Goal: Task Accomplishment & Management: Use online tool/utility

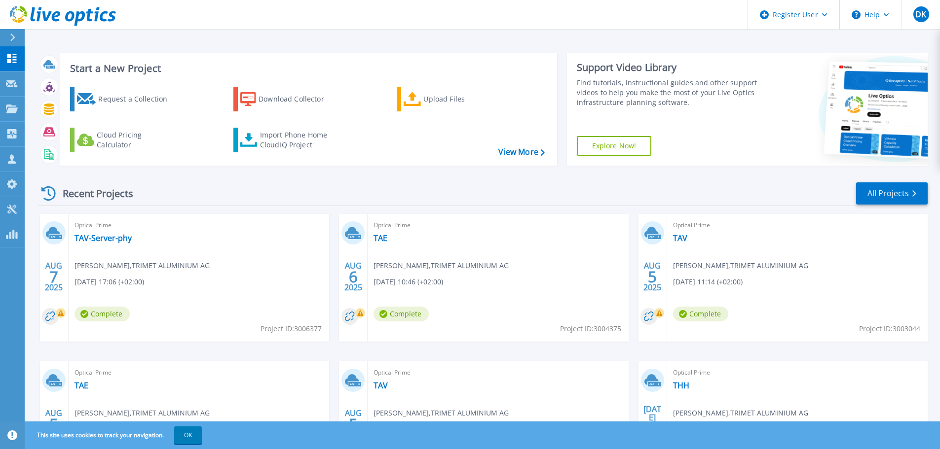
click at [13, 35] on icon at bounding box center [12, 38] width 5 height 8
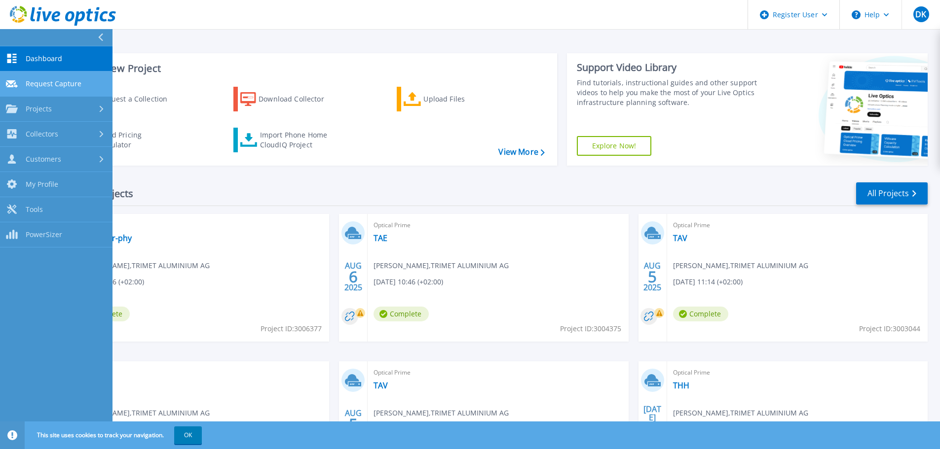
click at [86, 84] on link "Request Capture Request Capture" at bounding box center [56, 84] width 112 height 25
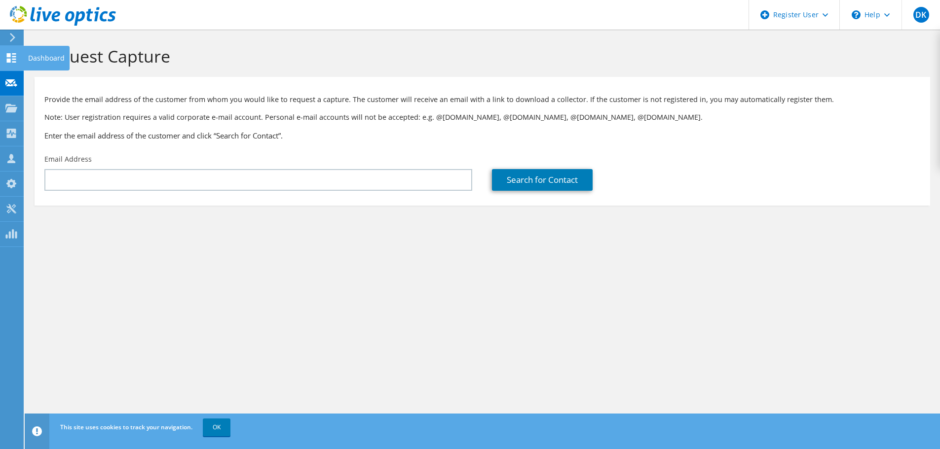
click at [17, 64] on div at bounding box center [11, 59] width 12 height 11
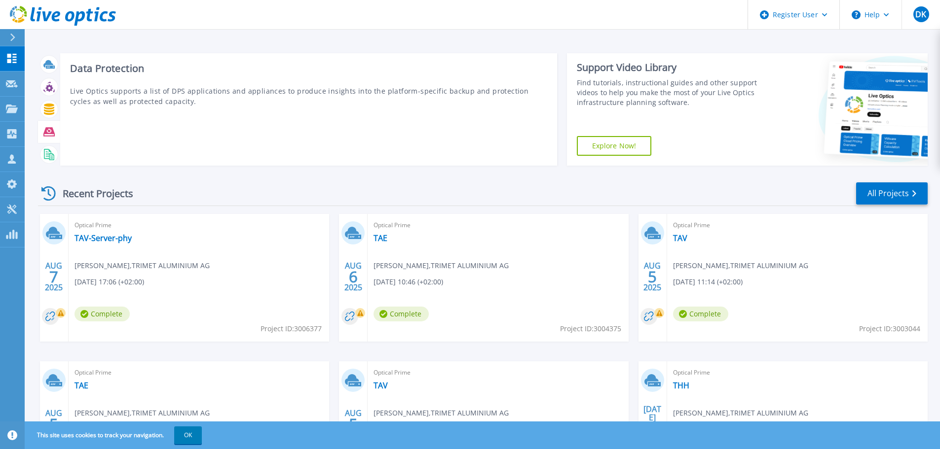
click at [48, 134] on icon at bounding box center [48, 131] width 11 height 9
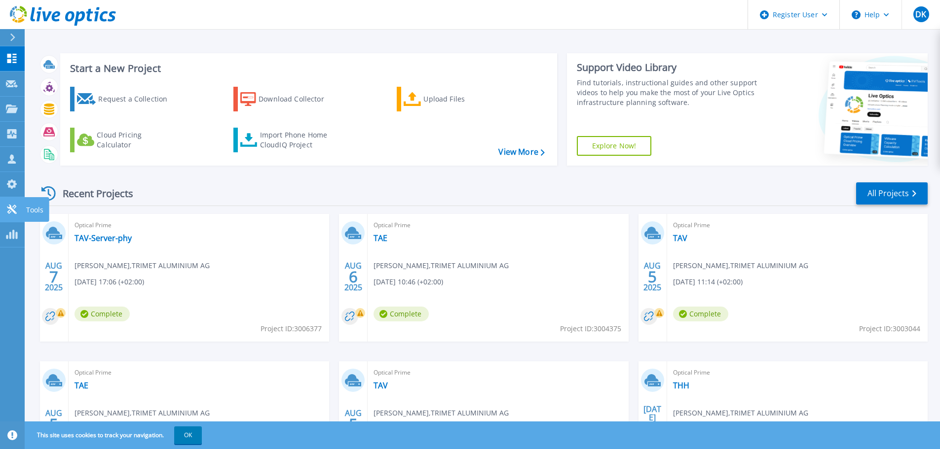
click at [11, 213] on icon at bounding box center [12, 209] width 12 height 9
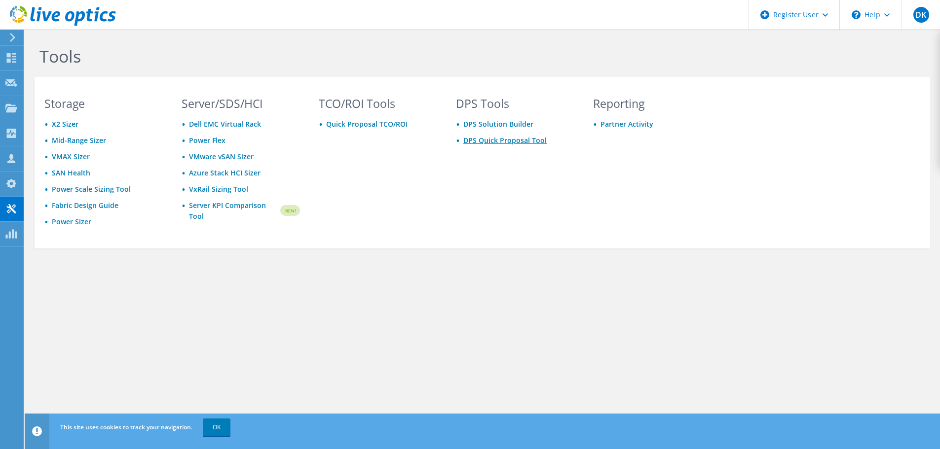
click at [509, 142] on link "DPS Quick Proposal Tool" at bounding box center [504, 140] width 83 height 9
click at [500, 124] on link "DPS Solution Builder" at bounding box center [498, 123] width 70 height 9
click at [225, 433] on link "OK" at bounding box center [217, 428] width 28 height 18
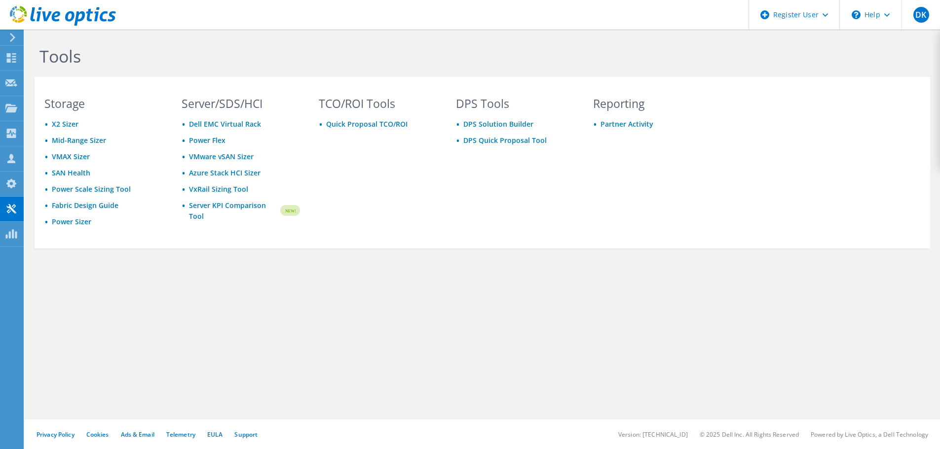
click at [504, 243] on div "DPS Tools DPS Solution Builder DPS Quick Proposal Tool" at bounding box center [515, 171] width 138 height 147
click at [28, 17] on icon at bounding box center [63, 16] width 106 height 20
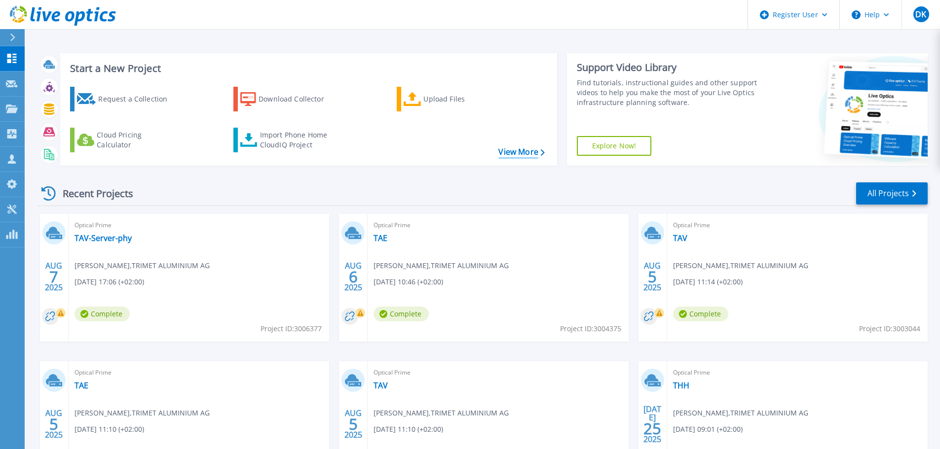
click at [531, 150] on link "View More" at bounding box center [521, 152] width 46 height 9
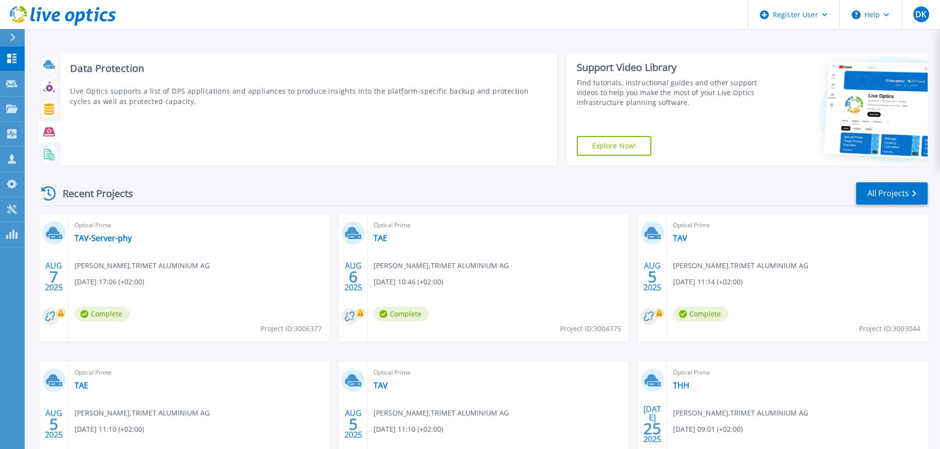
click at [46, 131] on icon at bounding box center [48, 131] width 11 height 9
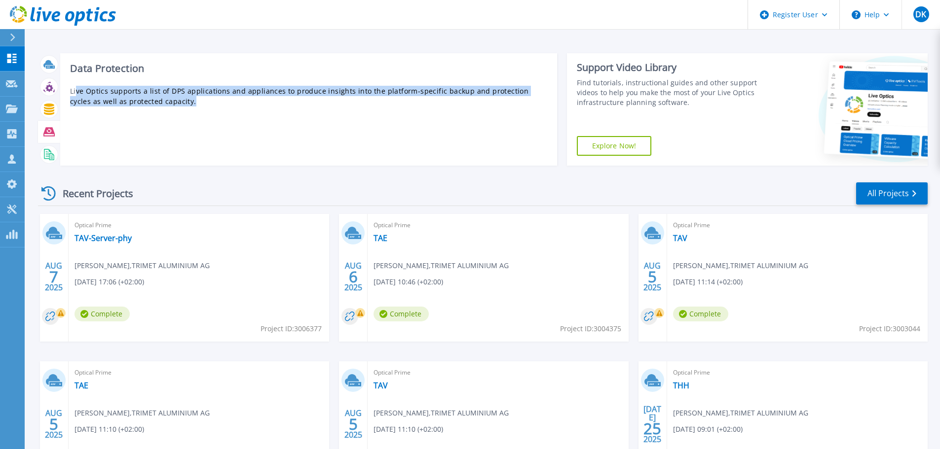
drag, startPoint x: 76, startPoint y: 95, endPoint x: 171, endPoint y: 104, distance: 95.2
click at [171, 104] on p "Live Optics supports a list of DPS applications and appliances to produce insig…" at bounding box center [308, 96] width 477 height 21
click at [176, 110] on div "Data Protection Live Optics supports a list of DPS applications and appliances …" at bounding box center [308, 109] width 497 height 112
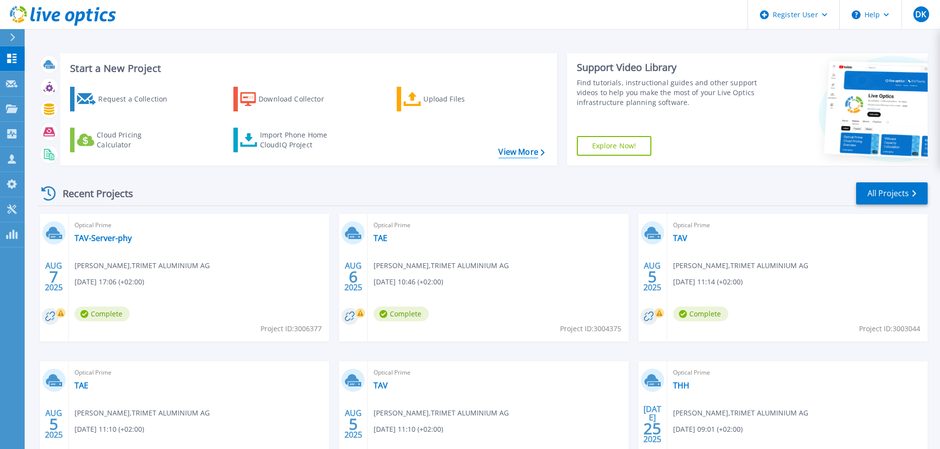
click at [514, 149] on link "View More" at bounding box center [521, 152] width 46 height 9
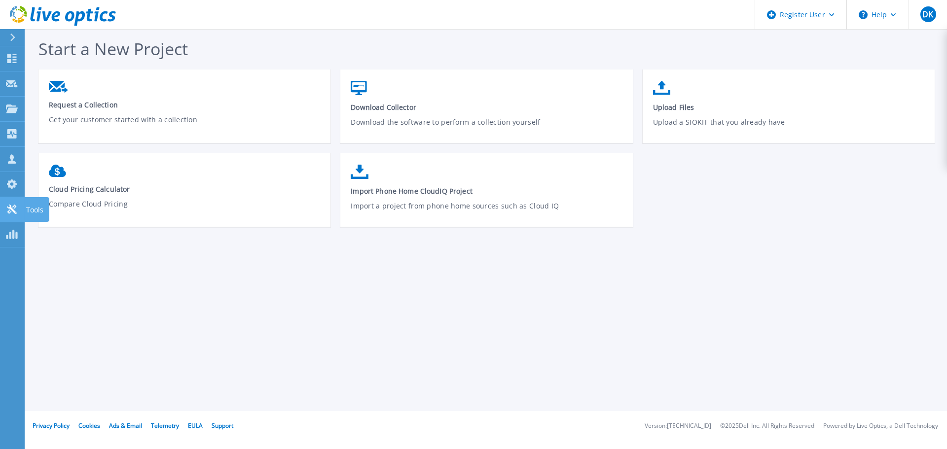
click at [17, 211] on icon at bounding box center [12, 209] width 12 height 9
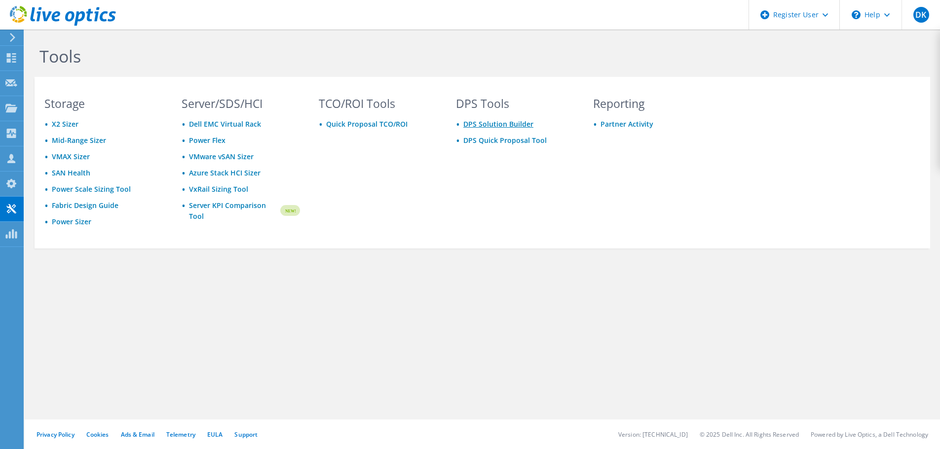
click at [527, 123] on link "DPS Solution Builder" at bounding box center [498, 123] width 70 height 9
click at [14, 38] on use at bounding box center [12, 37] width 5 height 9
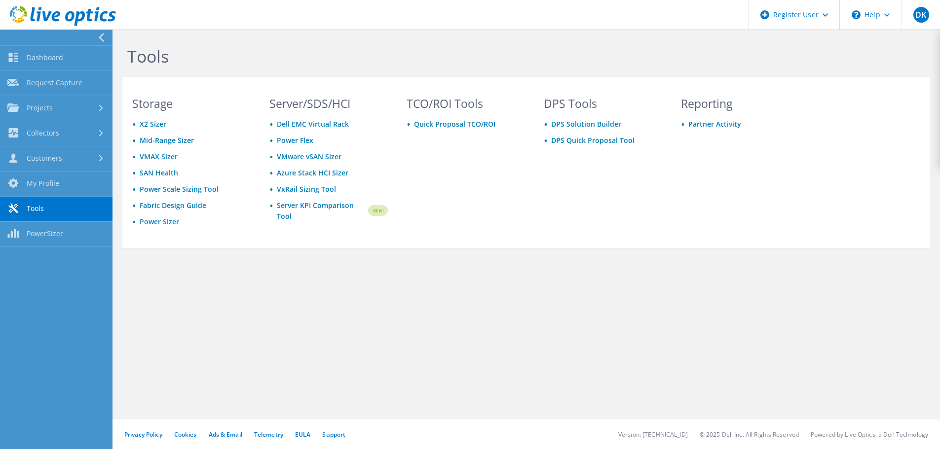
click at [24, 12] on icon at bounding box center [63, 16] width 106 height 20
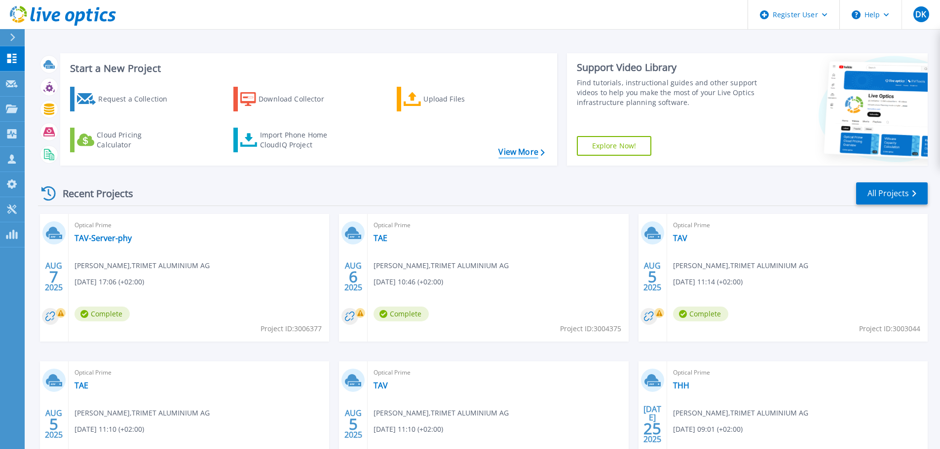
click at [532, 154] on link "View More" at bounding box center [521, 152] width 46 height 9
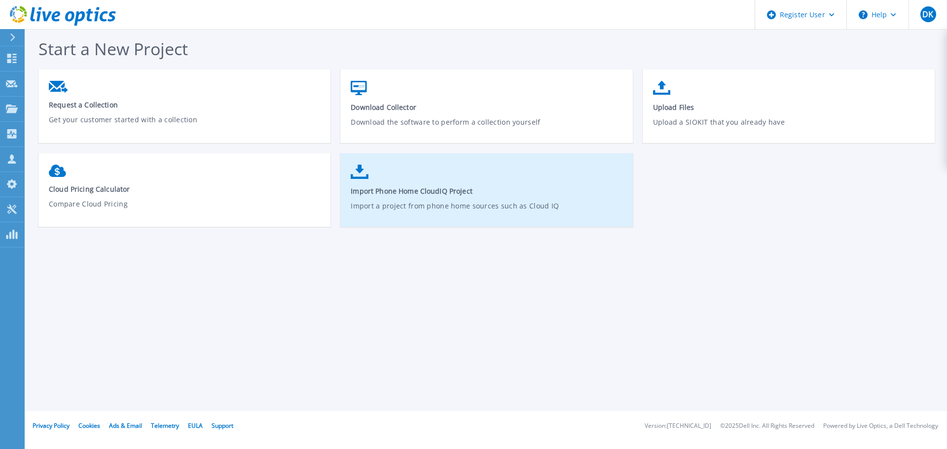
click at [496, 171] on link "Import Phone Home CloudIQ Project Import a project from phone home sources such…" at bounding box center [486, 195] width 292 height 71
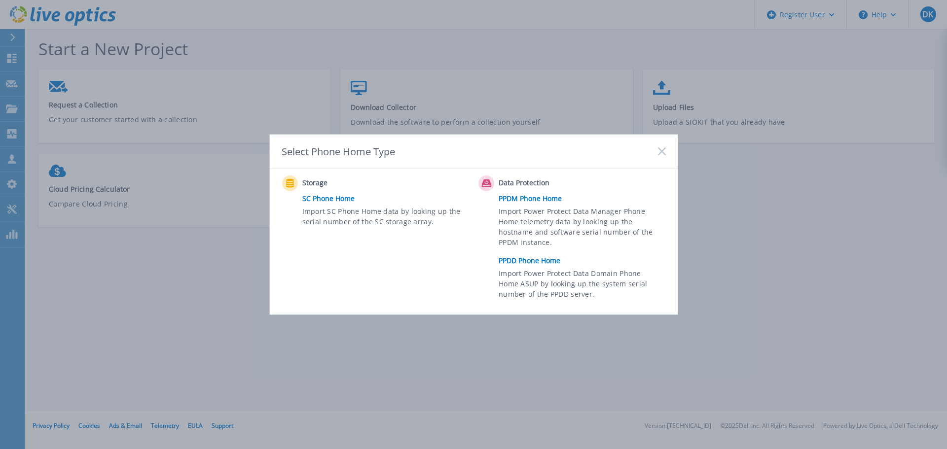
click at [524, 261] on link "PPDD Phone Home" at bounding box center [585, 261] width 172 height 15
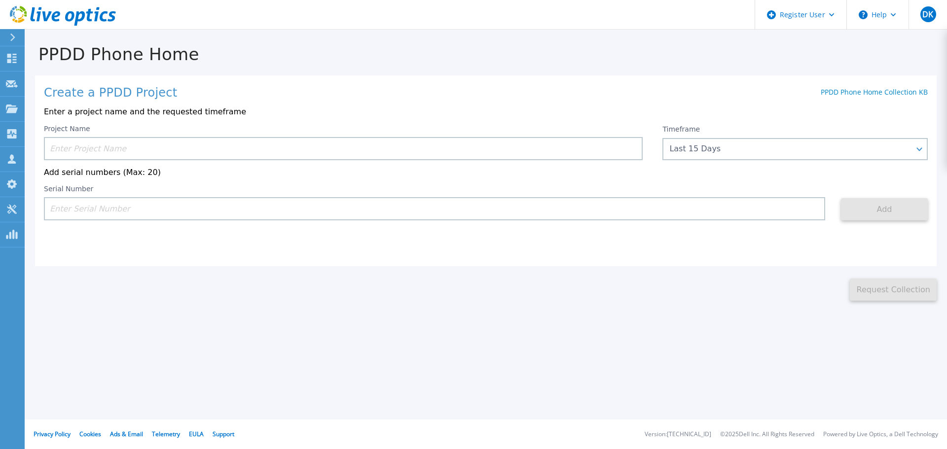
click at [142, 212] on input at bounding box center [435, 208] width 782 height 23
paste input "CKM00180600784"
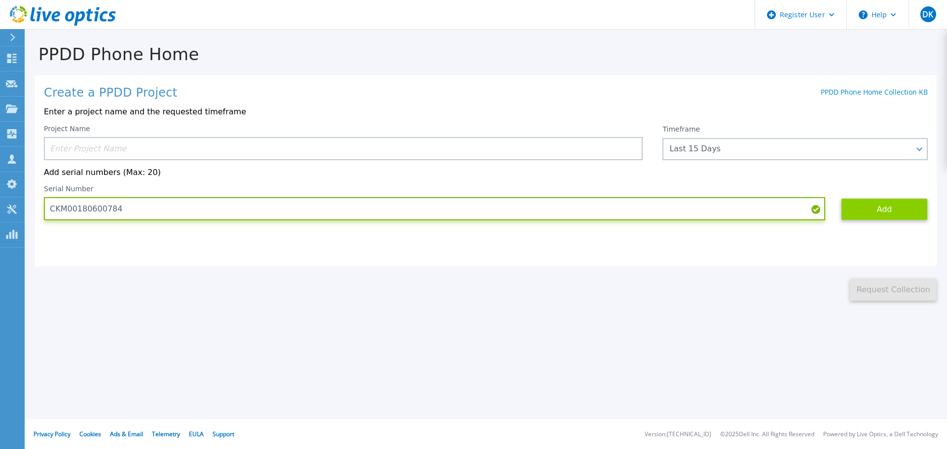
type input "CKM00180600784"
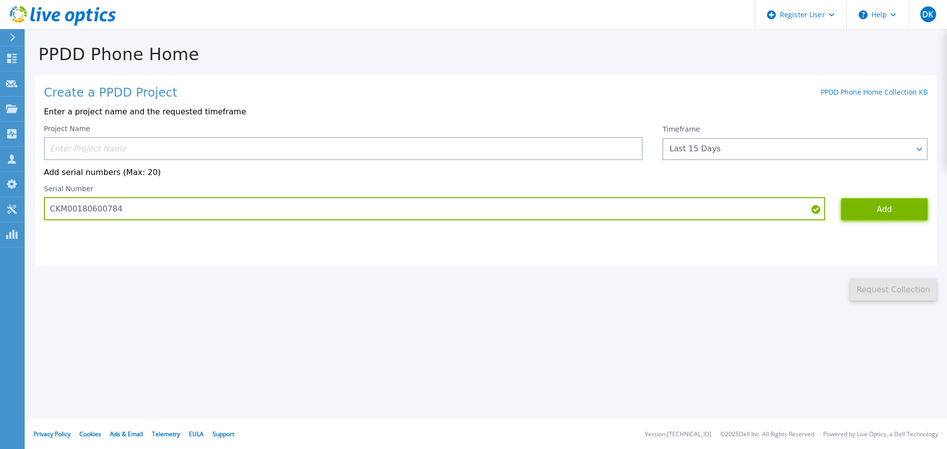
click at [867, 213] on button "Add" at bounding box center [884, 209] width 87 height 22
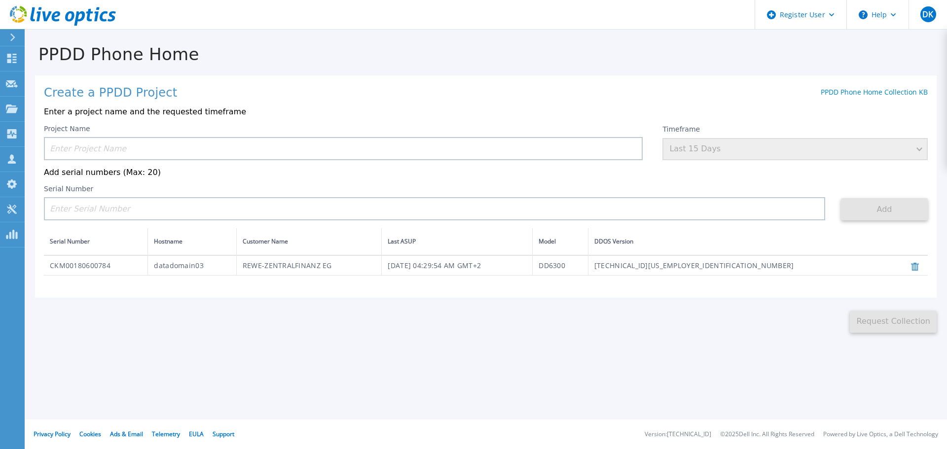
click at [59, 265] on td "CKM00180600784" at bounding box center [96, 266] width 104 height 20
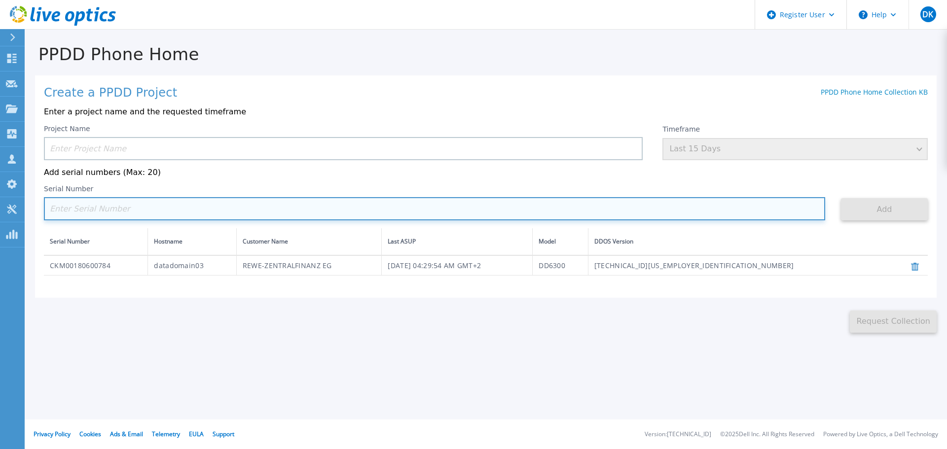
click at [362, 207] on input at bounding box center [435, 208] width 782 height 23
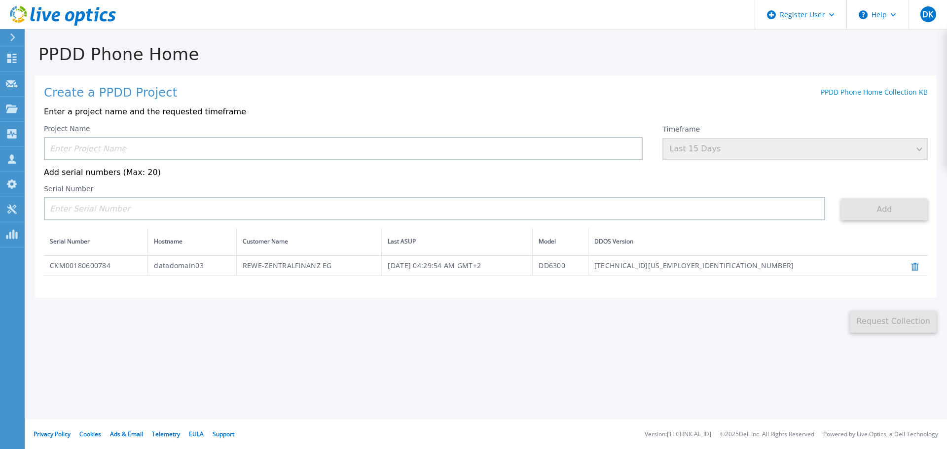
click at [372, 262] on td "REWE-ZENTRALFINANZ EG" at bounding box center [309, 266] width 146 height 20
click at [802, 270] on td "7.10.1.15-1078832" at bounding box center [739, 266] width 303 height 20
click at [801, 270] on td "[TECHNICAL_ID][US_EMPLOYER_IDENTIFICATION_NUMBER]" at bounding box center [739, 266] width 303 height 20
click at [889, 122] on div "Create a PPDD Project PPDD Phone Home Collection KB Enter a project name and th…" at bounding box center [486, 186] width 902 height 223
click at [110, 141] on input at bounding box center [343, 148] width 599 height 23
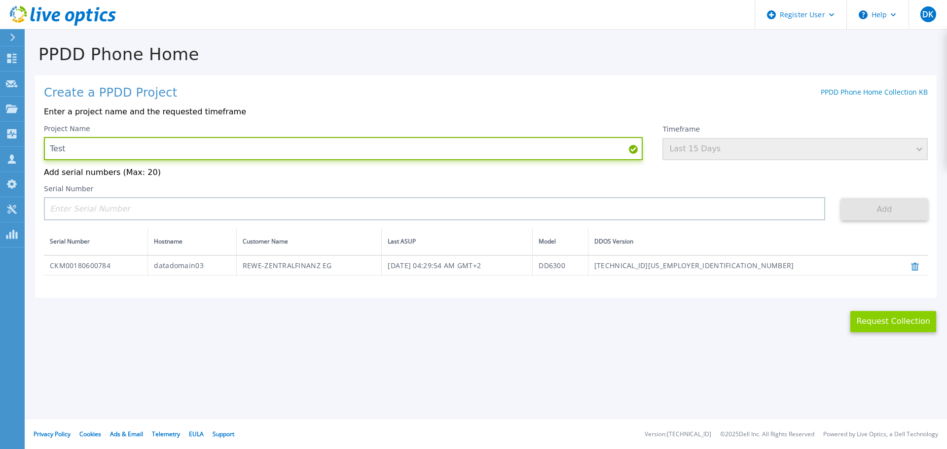
type input "Test"
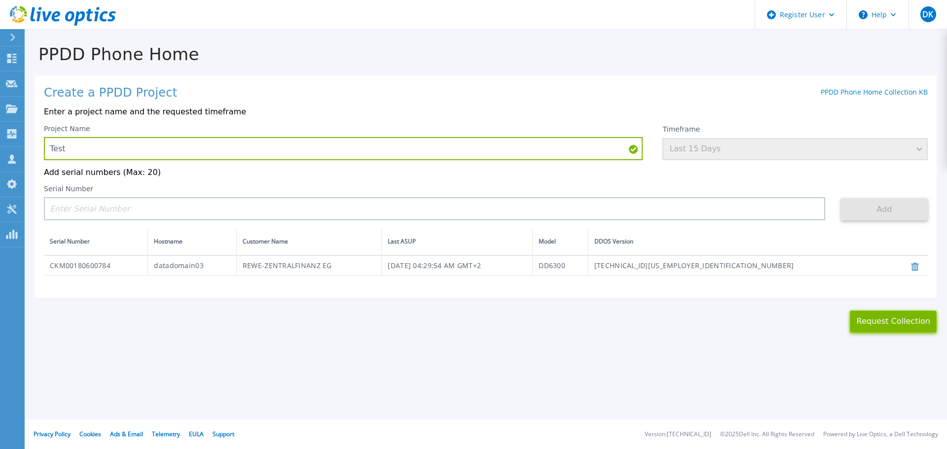
click at [910, 328] on button "Request Collection" at bounding box center [893, 322] width 87 height 22
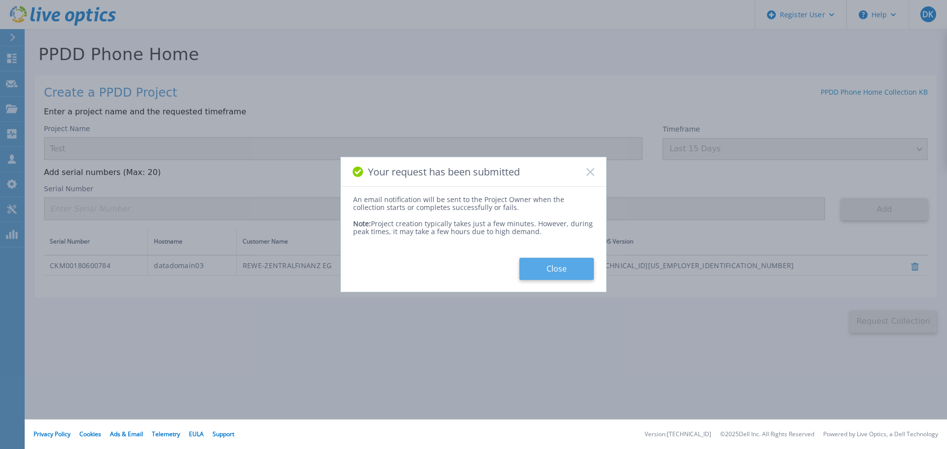
click at [554, 273] on button "Close" at bounding box center [557, 269] width 74 height 22
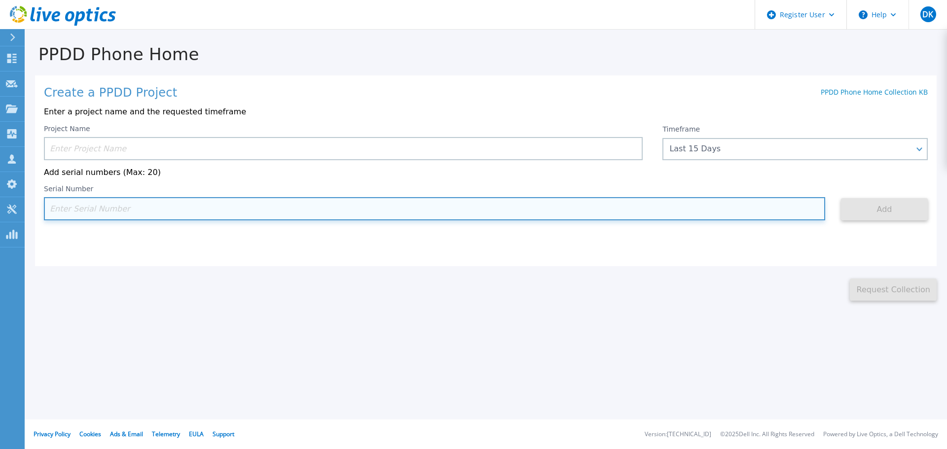
click at [139, 211] on input at bounding box center [435, 208] width 782 height 23
paste input "CKM00171202054"
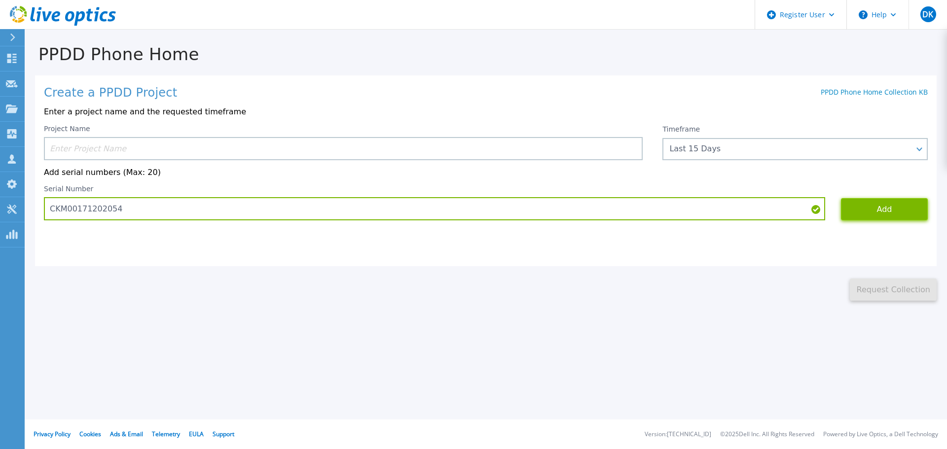
click at [880, 206] on button "Add" at bounding box center [884, 209] width 87 height 22
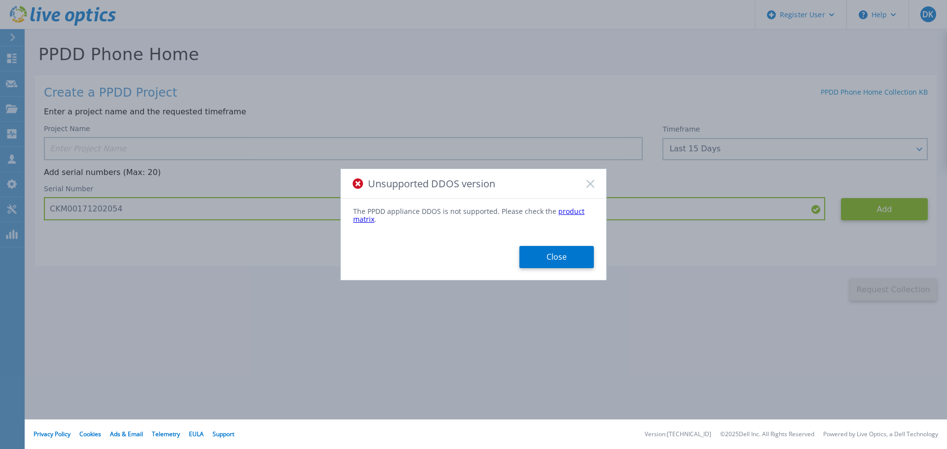
click at [593, 183] on icon at bounding box center [591, 184] width 8 height 8
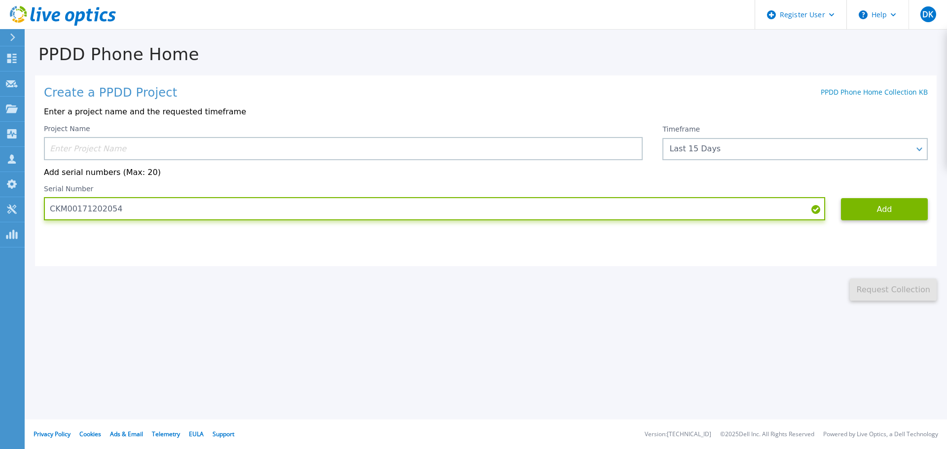
click at [190, 211] on input "CKM00171202054" at bounding box center [435, 208] width 782 height 23
paste input "85101448"
type input "CKM00185101448"
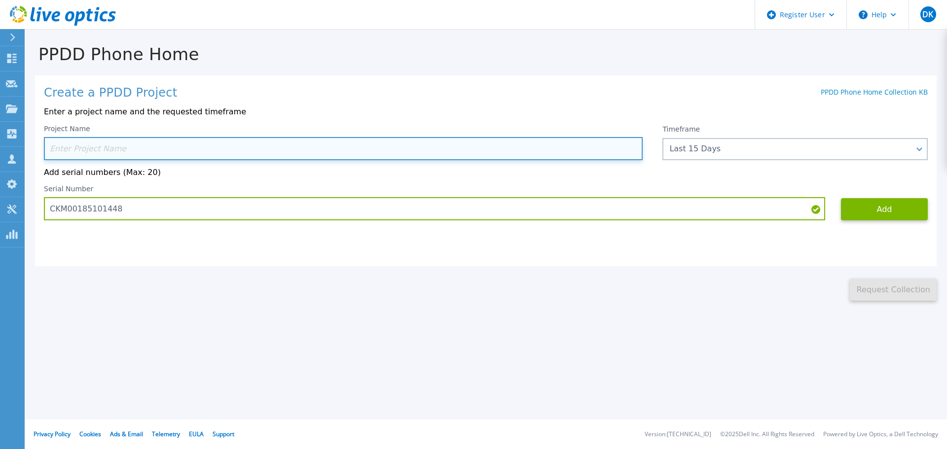
click at [97, 146] on input at bounding box center [343, 148] width 599 height 23
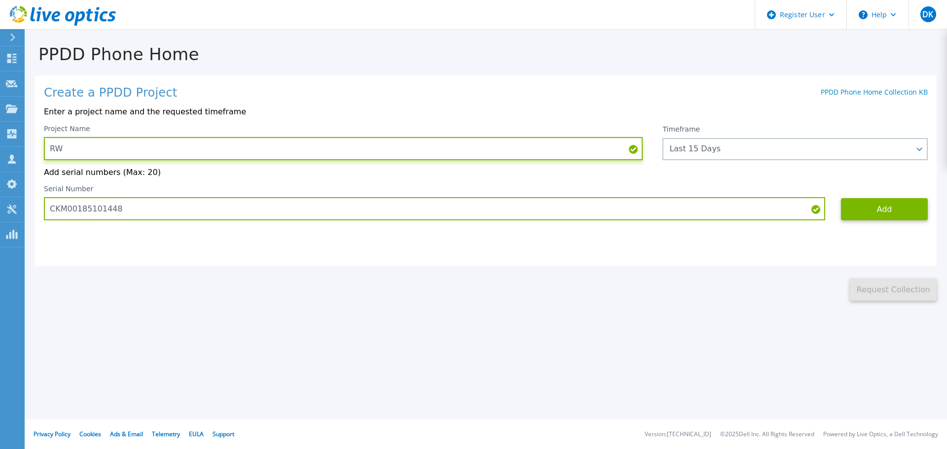
type input "R"
type input "DER Touristik"
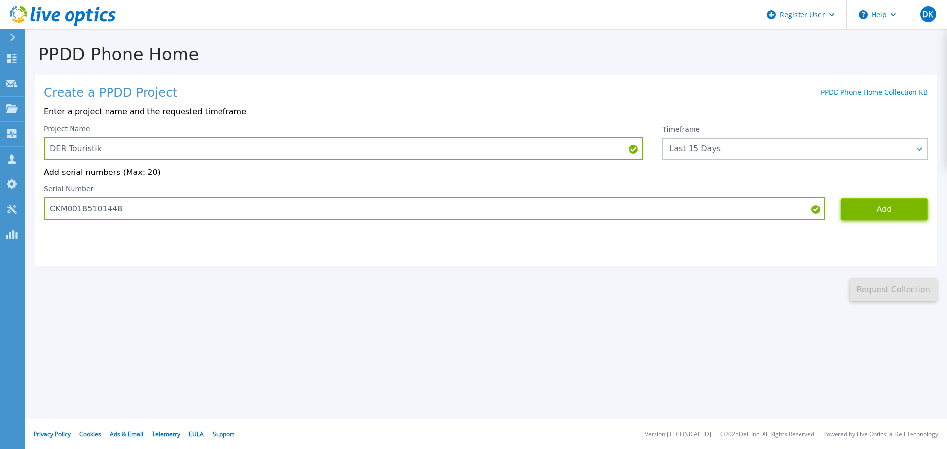
click at [874, 218] on button "Add" at bounding box center [884, 209] width 87 height 22
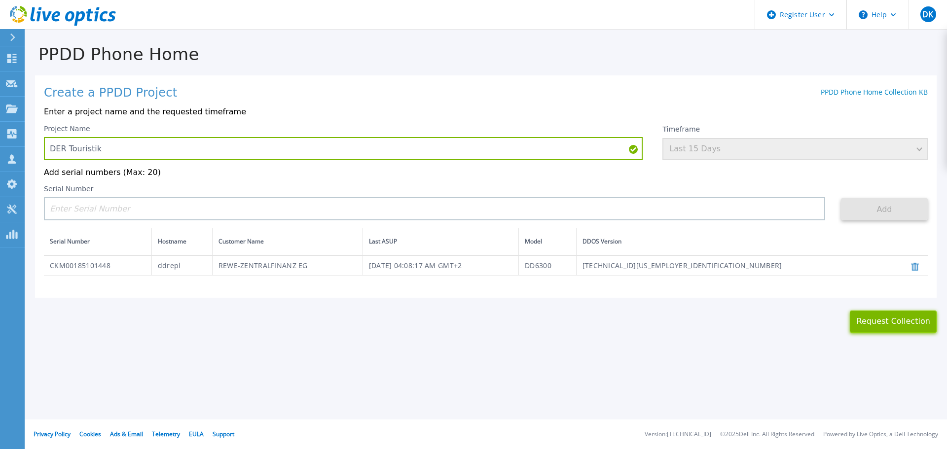
click at [895, 328] on button "Request Collection" at bounding box center [893, 322] width 87 height 22
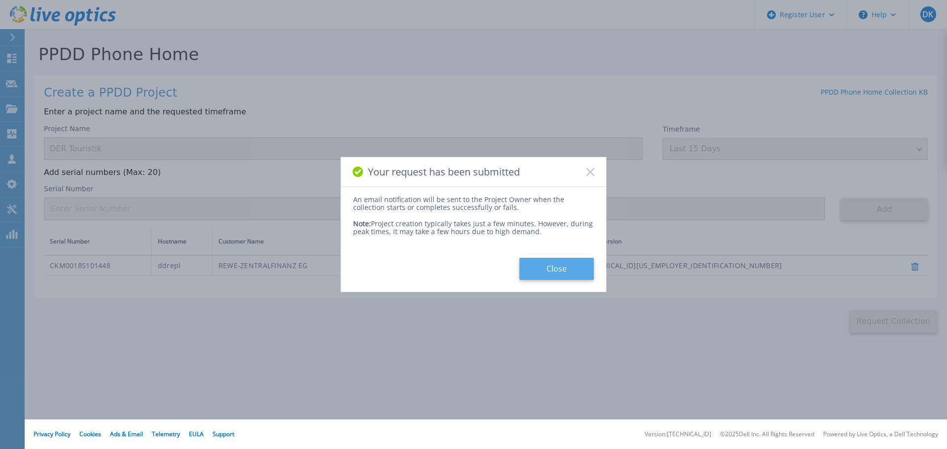
click at [574, 276] on button "Close" at bounding box center [557, 269] width 74 height 22
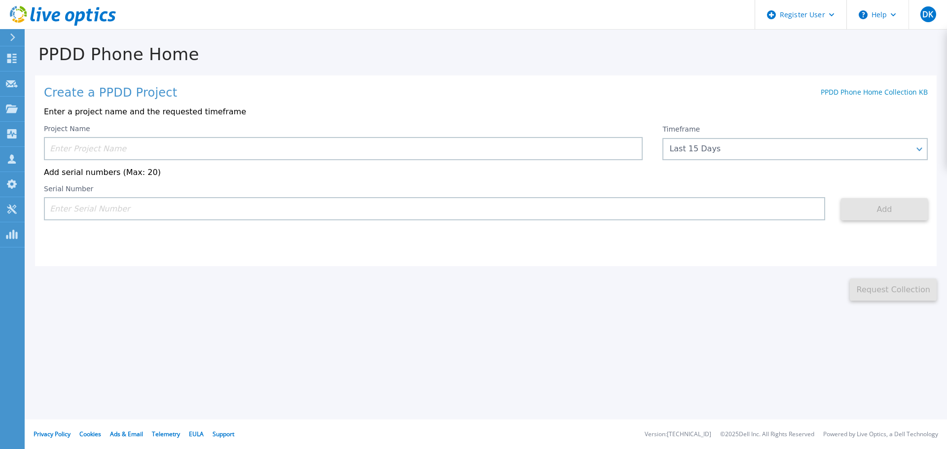
click at [614, 55] on h1 "PPDD Phone Home" at bounding box center [486, 54] width 923 height 19
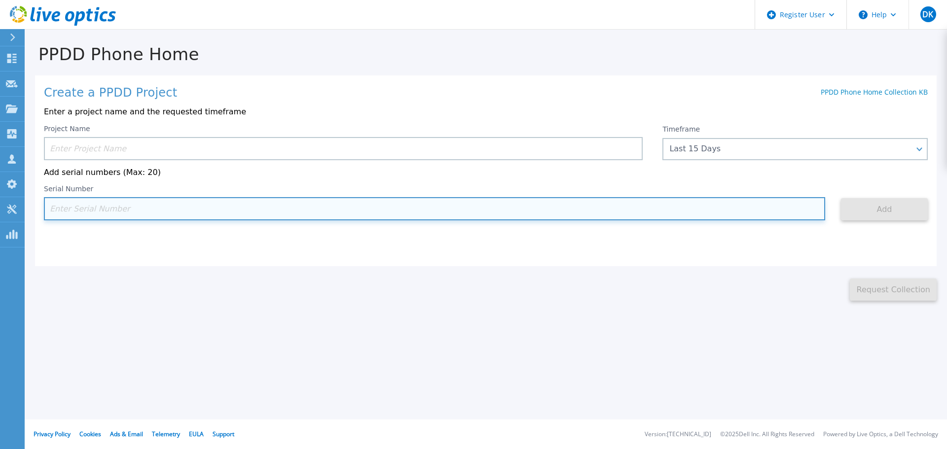
click at [238, 207] on input at bounding box center [435, 208] width 782 height 23
paste input "CKM00185101448"
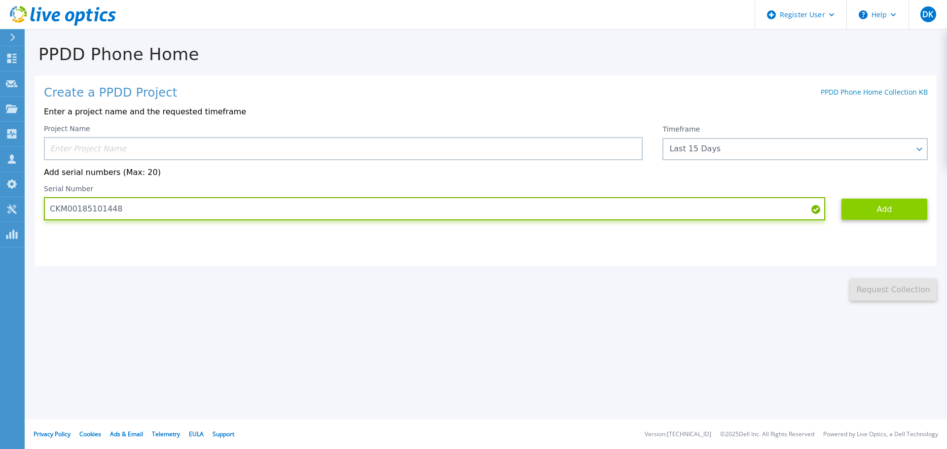
type input "CKM00185101448"
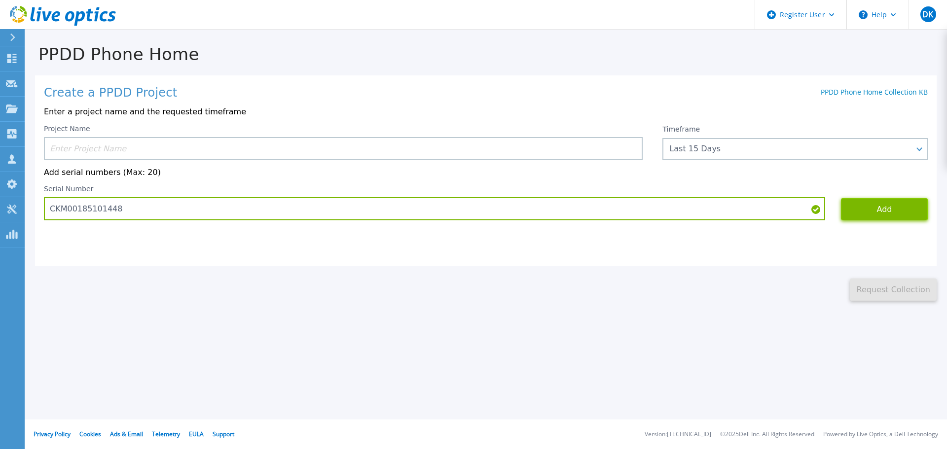
click at [868, 210] on button "Add" at bounding box center [884, 209] width 87 height 22
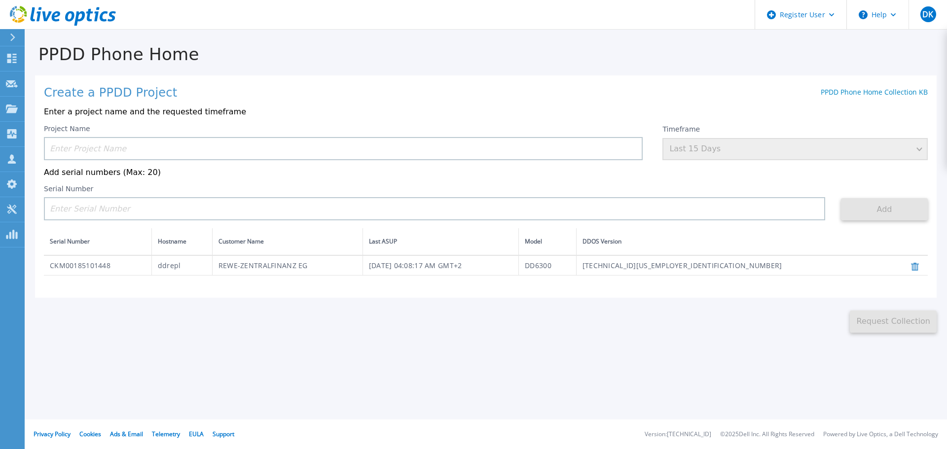
click at [793, 266] on td "[TECHNICAL_ID][US_EMPLOYER_IDENTIFICATION_NUMBER]" at bounding box center [733, 266] width 314 height 20
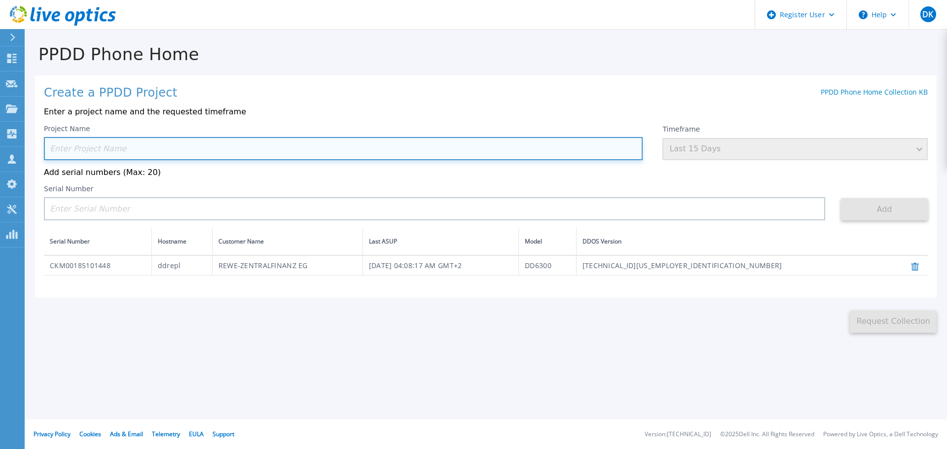
click at [86, 153] on input at bounding box center [343, 148] width 599 height 23
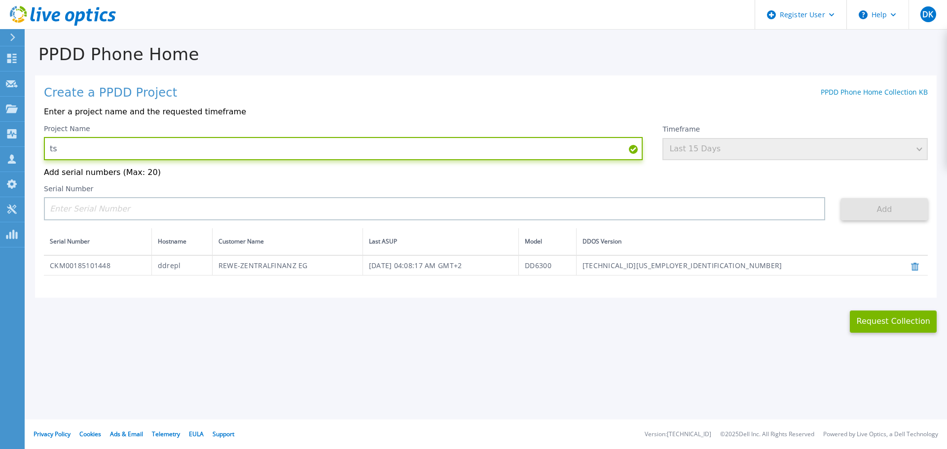
type input "t"
type input "DER Touristik"
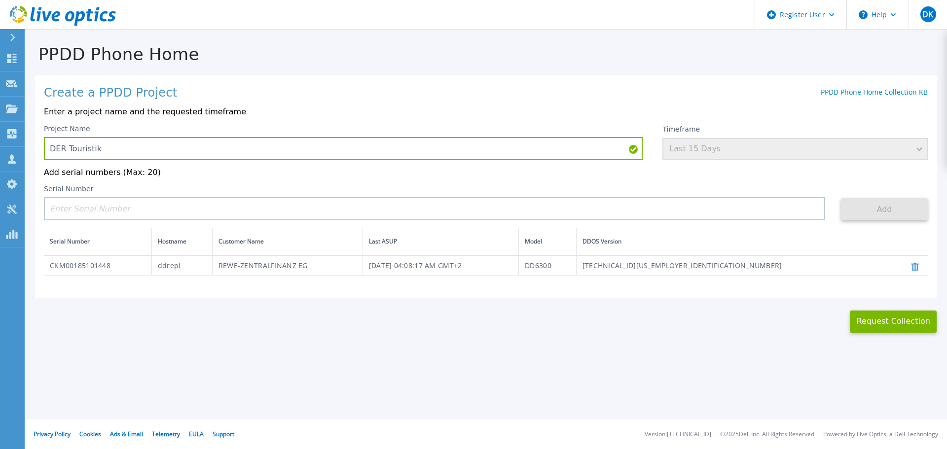
drag, startPoint x: 932, startPoint y: 337, endPoint x: 927, endPoint y: 334, distance: 6.4
click at [931, 337] on div "PPDD Phone Home Create a PPDD Project PPDD Phone Home Collection KB Enter a pro…" at bounding box center [473, 224] width 947 height 449
click at [920, 329] on button "Request Collection" at bounding box center [893, 322] width 87 height 22
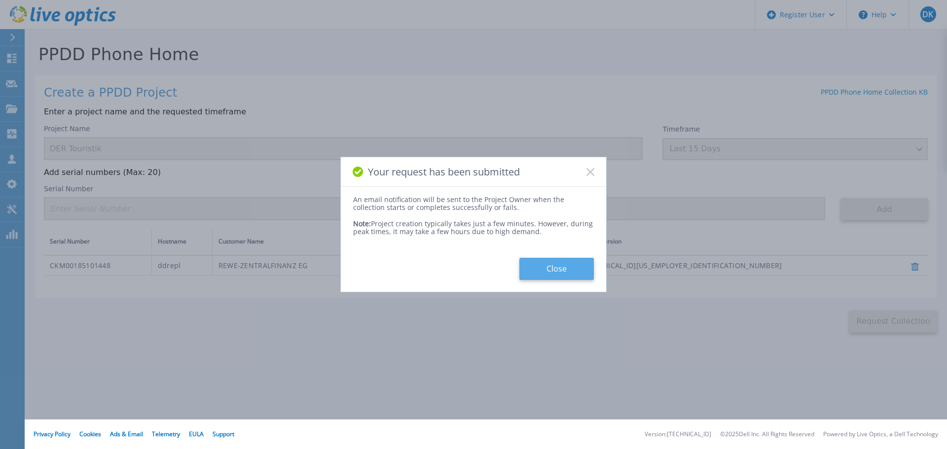
click at [559, 267] on button "Close" at bounding box center [557, 269] width 74 height 22
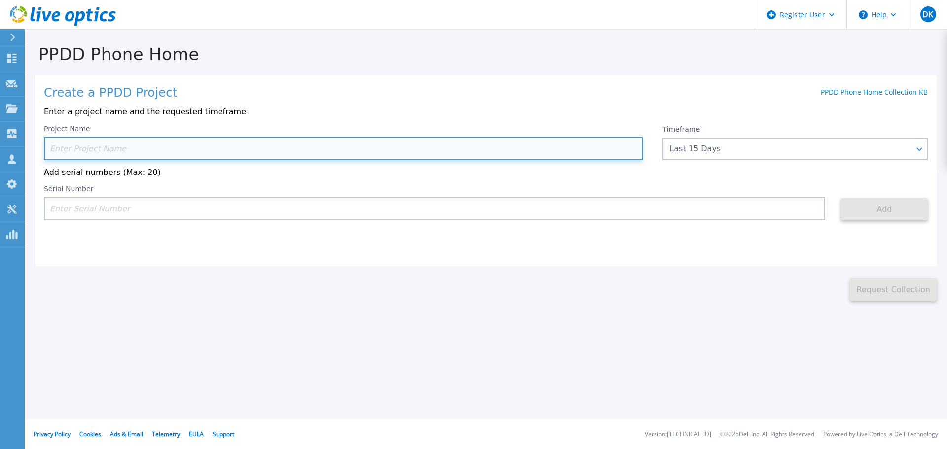
click at [138, 151] on input at bounding box center [343, 148] width 599 height 23
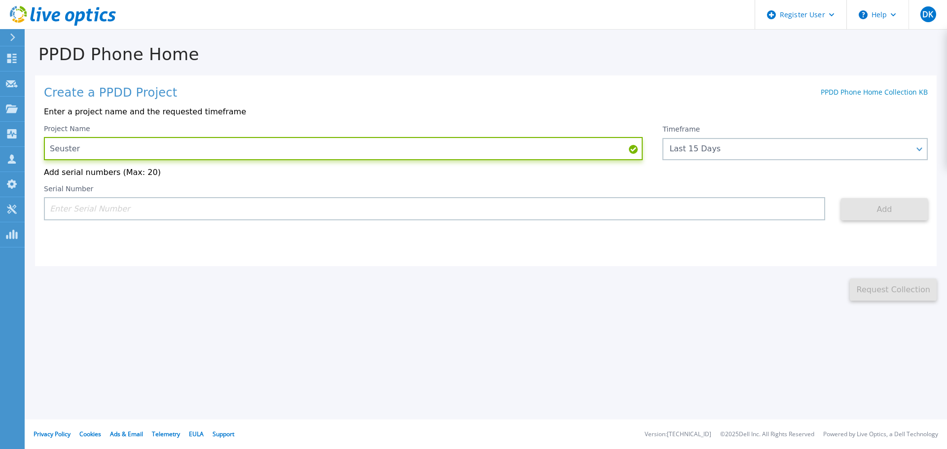
type input "Seuster"
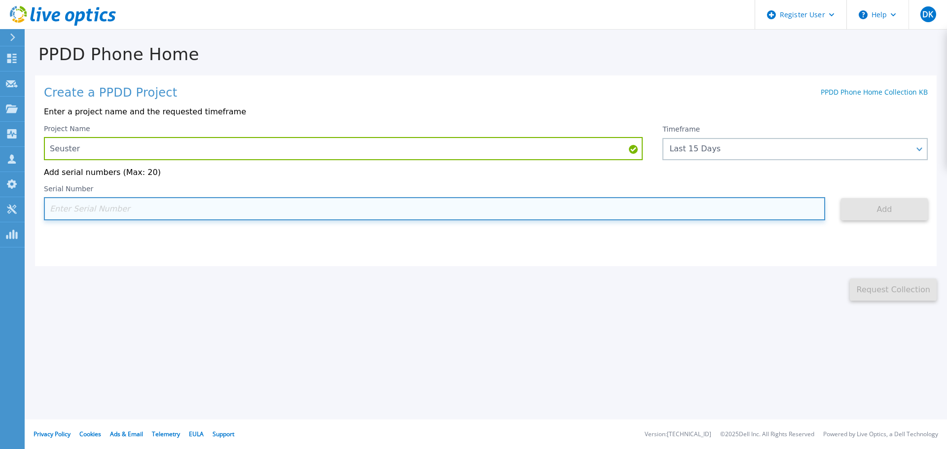
click at [154, 207] on input at bounding box center [435, 208] width 782 height 23
paste input "CKM00152800005"
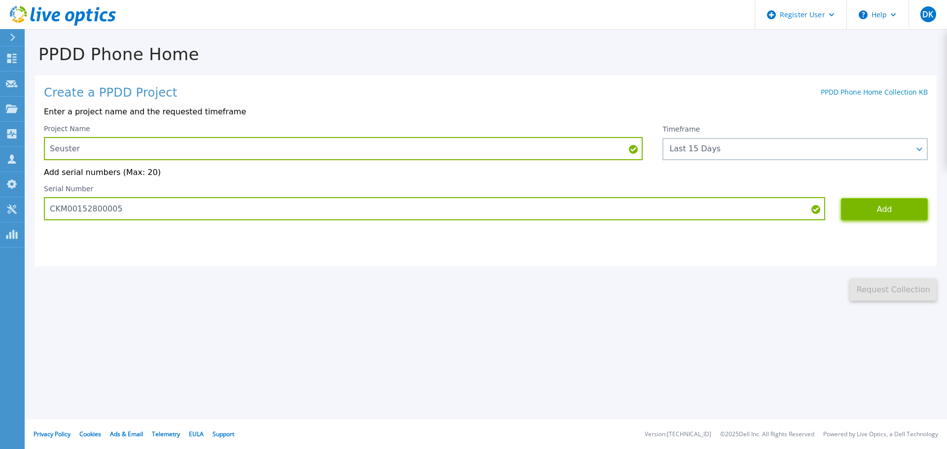
click at [845, 207] on button "Add" at bounding box center [884, 209] width 87 height 22
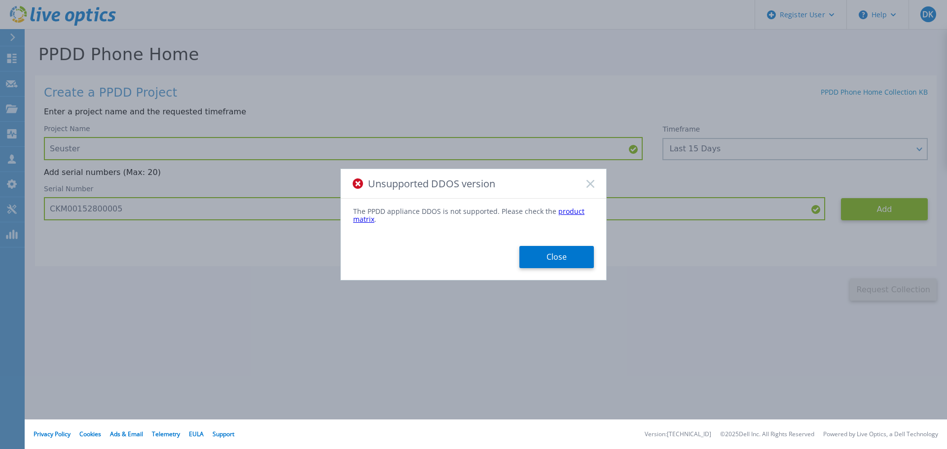
click at [588, 188] on div "Unsupported DDOS version" at bounding box center [473, 184] width 265 height 30
click at [589, 187] on icon at bounding box center [591, 184] width 8 height 8
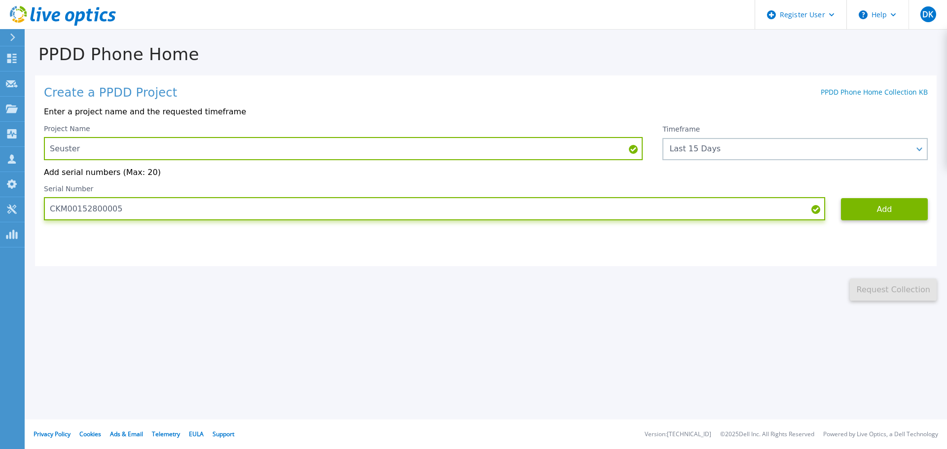
drag, startPoint x: 152, startPoint y: 209, endPoint x: -12, endPoint y: 202, distance: 164.9
click at [0, 202] on html "Register User Help DK Dell User Dominik Kistler Dominik.Kistler@dell.com Dell M…" at bounding box center [473, 224] width 947 height 449
paste input "92000541"
type input "CKM00192000541"
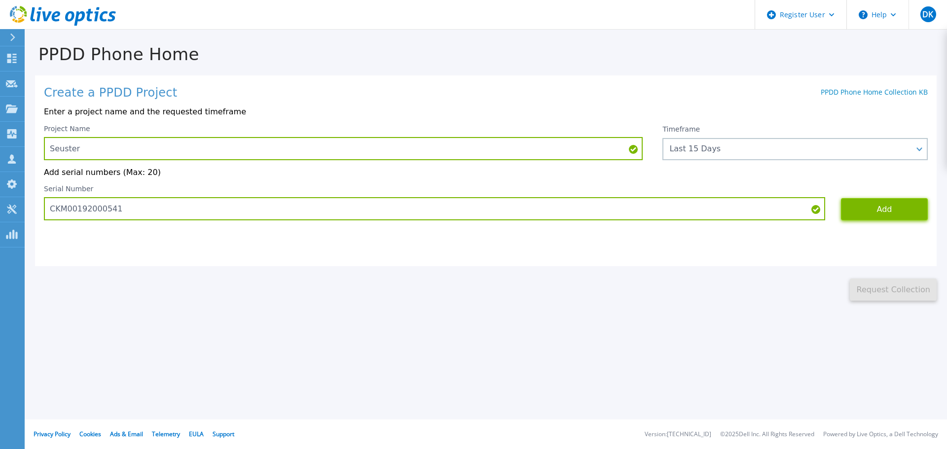
click at [873, 209] on button "Add" at bounding box center [884, 209] width 87 height 22
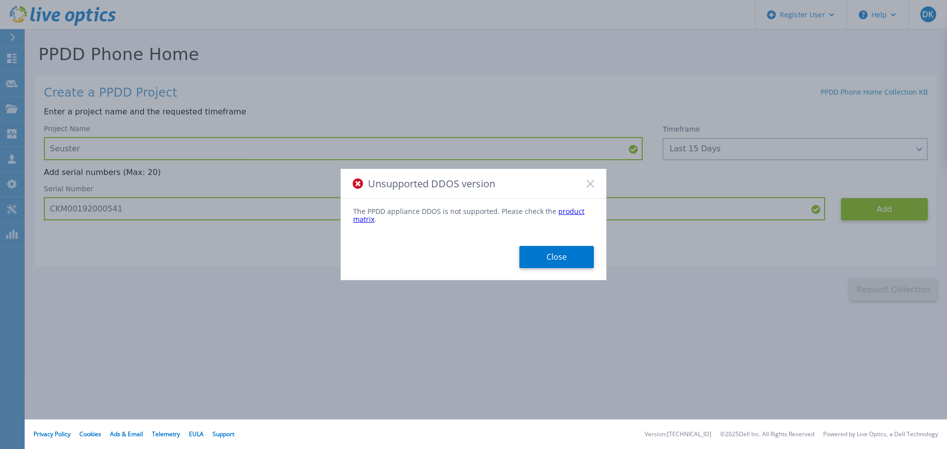
drag, startPoint x: 538, startPoint y: 251, endPoint x: 526, endPoint y: 248, distance: 12.6
click at [539, 253] on button "Close" at bounding box center [557, 257] width 74 height 22
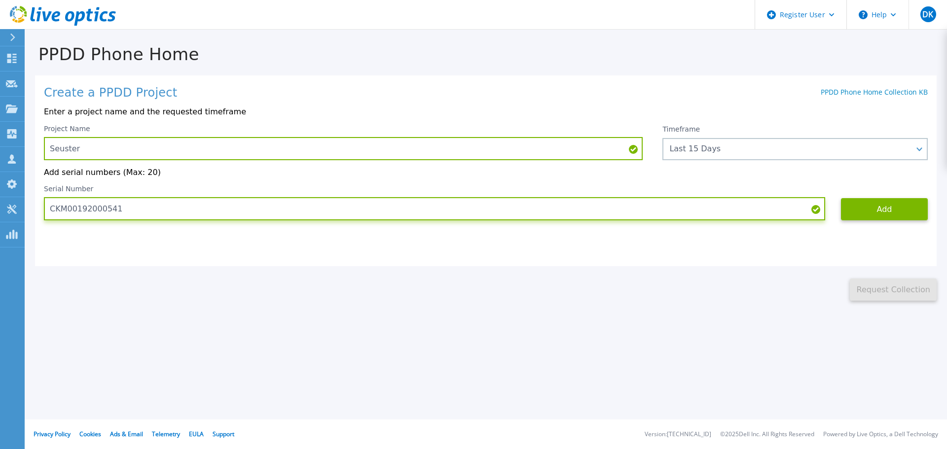
drag, startPoint x: 157, startPoint y: 209, endPoint x: -53, endPoint y: 208, distance: 210.2
click at [0, 208] on html "Register User Help DK Dell User Dominik Kistler Dominik.Kistler@dell.com Dell M…" at bounding box center [473, 224] width 947 height 449
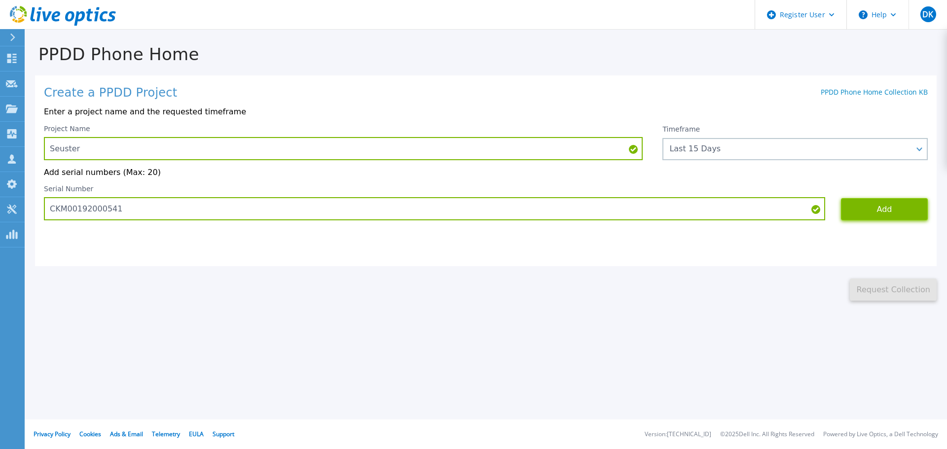
click at [872, 212] on button "Add" at bounding box center [884, 209] width 87 height 22
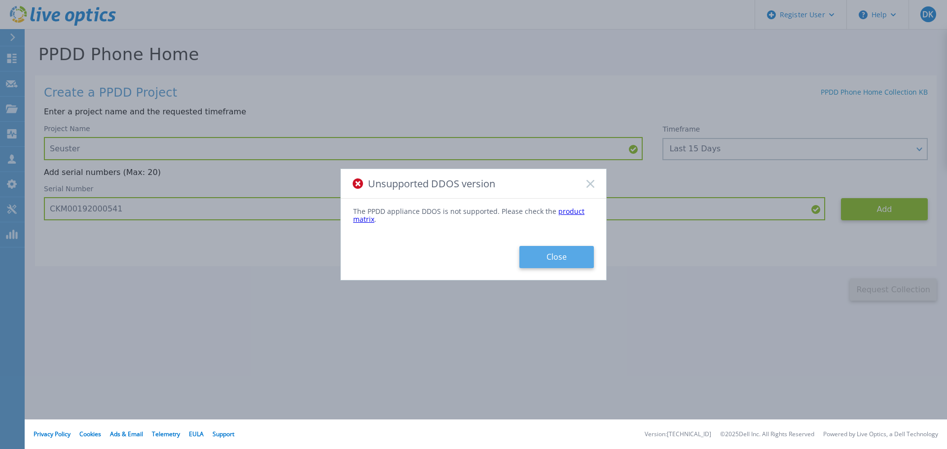
click at [540, 256] on button "Close" at bounding box center [557, 257] width 74 height 22
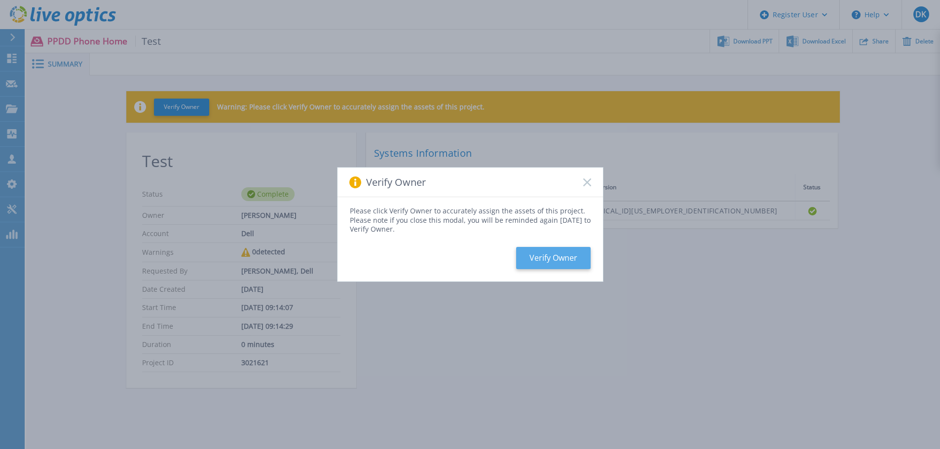
click at [561, 262] on button "Verify Owner" at bounding box center [553, 258] width 74 height 22
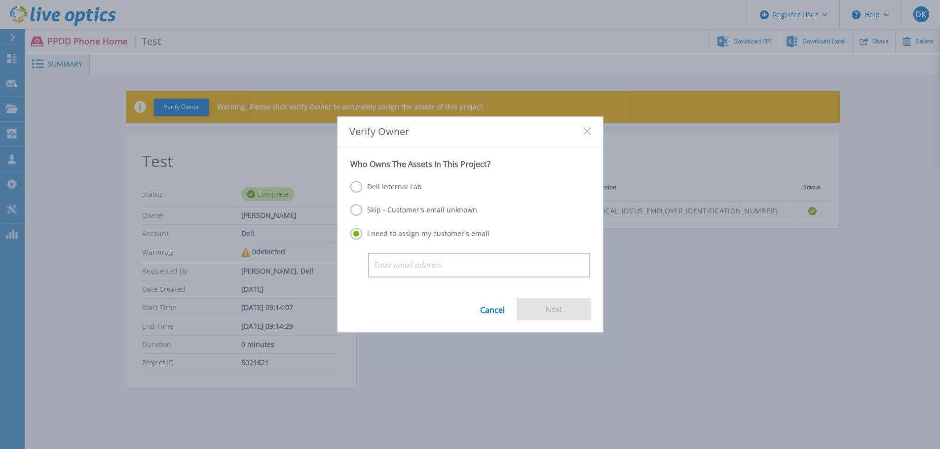
click at [404, 211] on label "Skip - Customer's email unknown" at bounding box center [413, 210] width 127 height 12
click at [0, 0] on input "Skip - Customer's email unknown" at bounding box center [0, 0] width 0 height 0
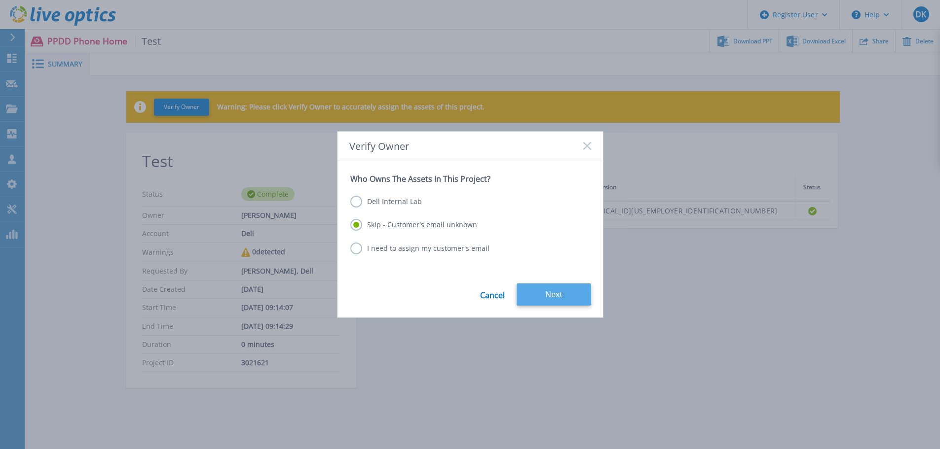
click at [551, 297] on button "Next" at bounding box center [554, 295] width 74 height 22
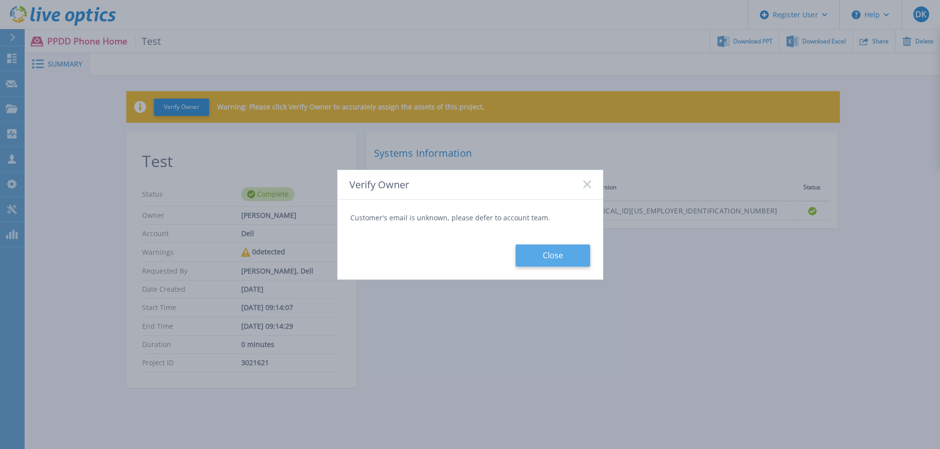
click at [549, 263] on button "Close" at bounding box center [553, 256] width 74 height 22
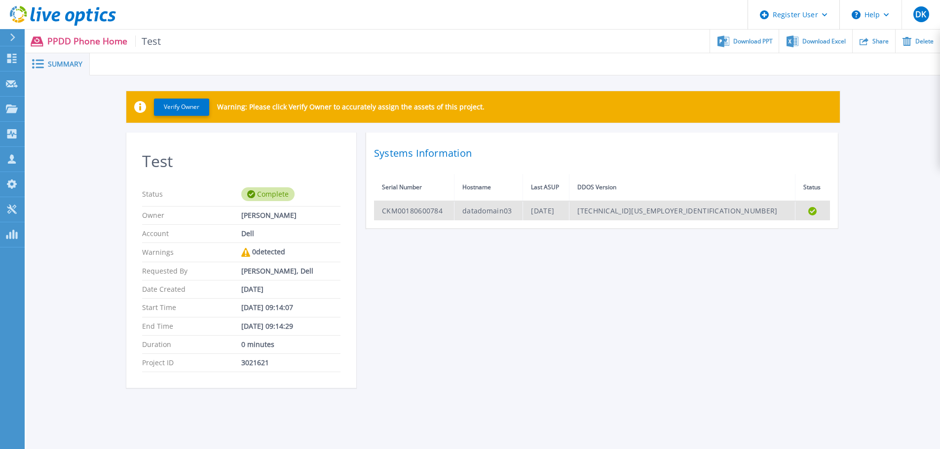
click at [502, 212] on td "datadomain03" at bounding box center [488, 210] width 69 height 19
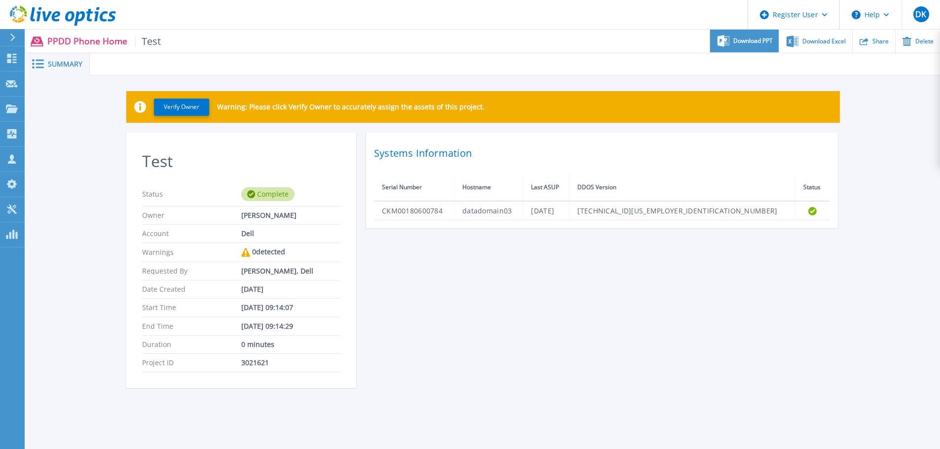
click at [750, 45] on div "Download PPT" at bounding box center [744, 41] width 69 height 23
click at [473, 335] on div "Test Status Complete Owner [PERSON_NAME] Account Dell Warnings 0 detected Reque…" at bounding box center [482, 266] width 713 height 267
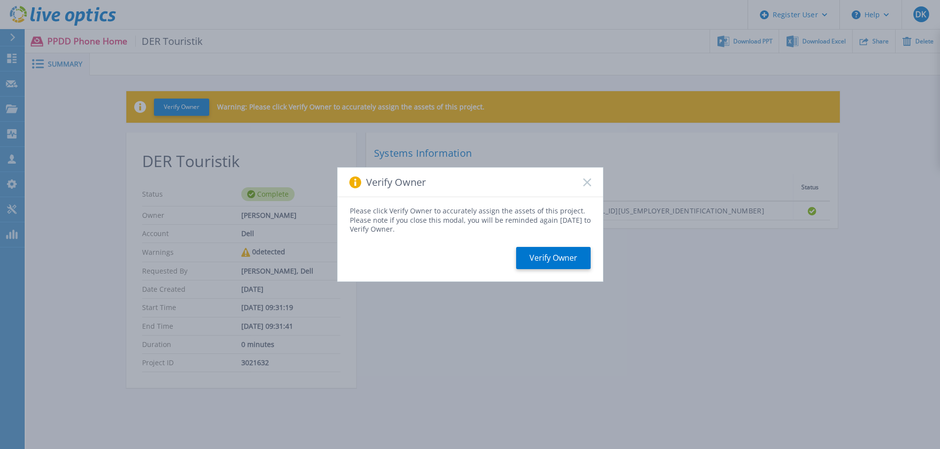
click at [590, 183] on icon at bounding box center [587, 183] width 8 height 8
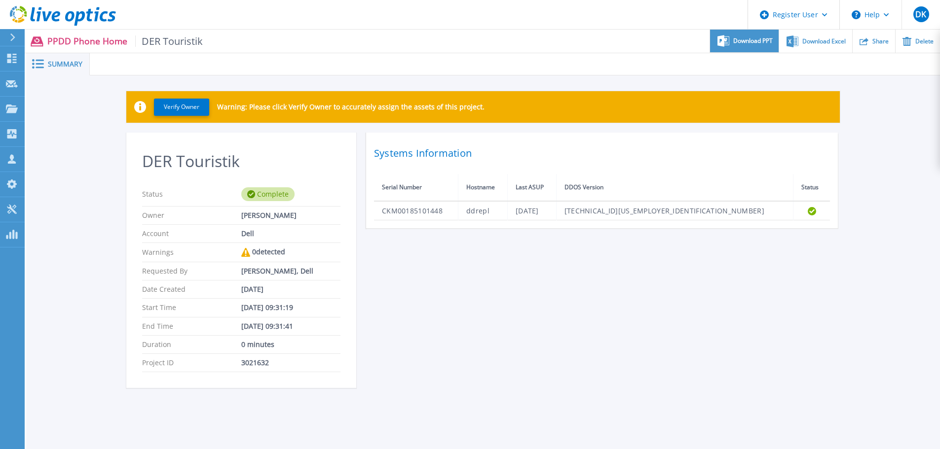
click at [764, 42] on span "Download PPT" at bounding box center [752, 41] width 39 height 6
